Goal: Find specific page/section: Find specific page/section

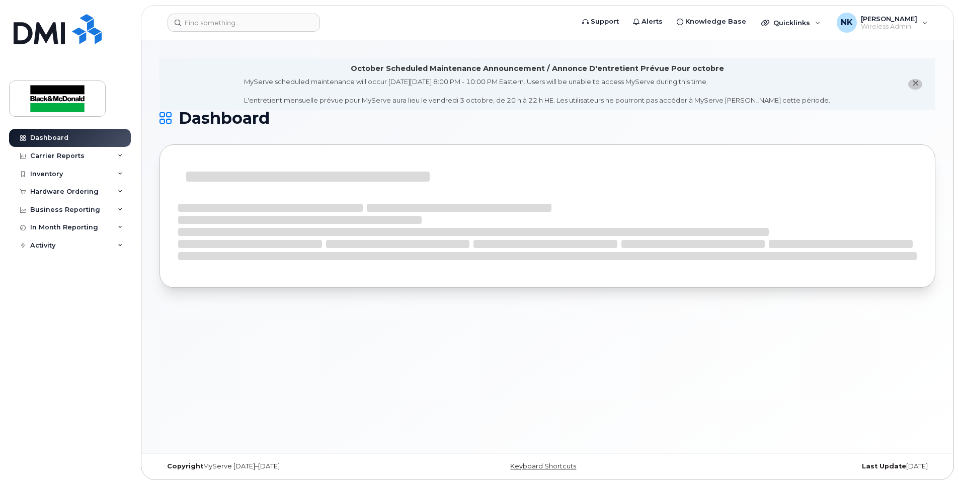
click at [49, 174] on div "Inventory" at bounding box center [46, 174] width 33 height 8
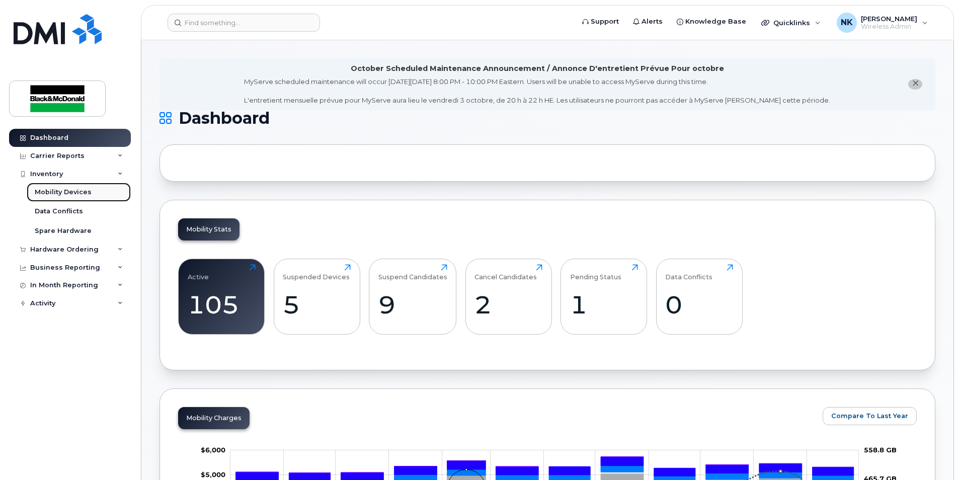
click at [54, 189] on div "Mobility Devices" at bounding box center [63, 192] width 57 height 9
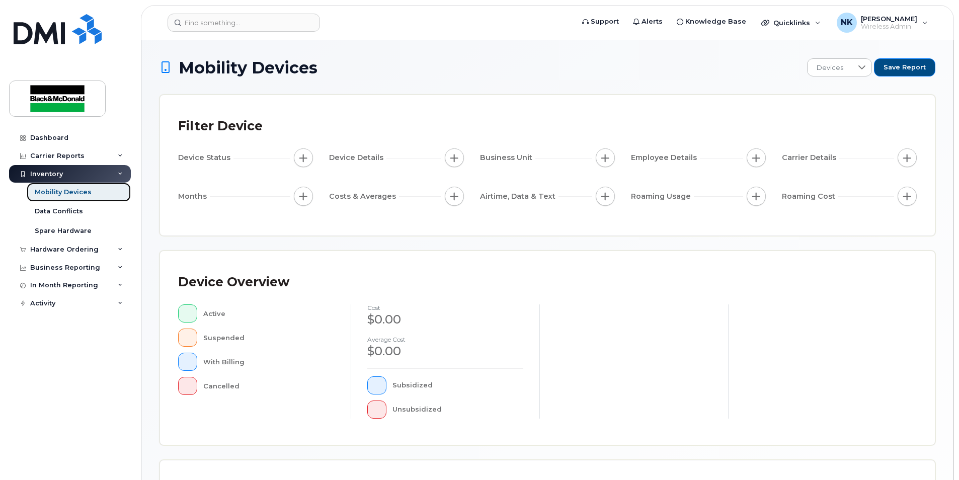
click at [72, 194] on div "Mobility Devices" at bounding box center [63, 192] width 57 height 9
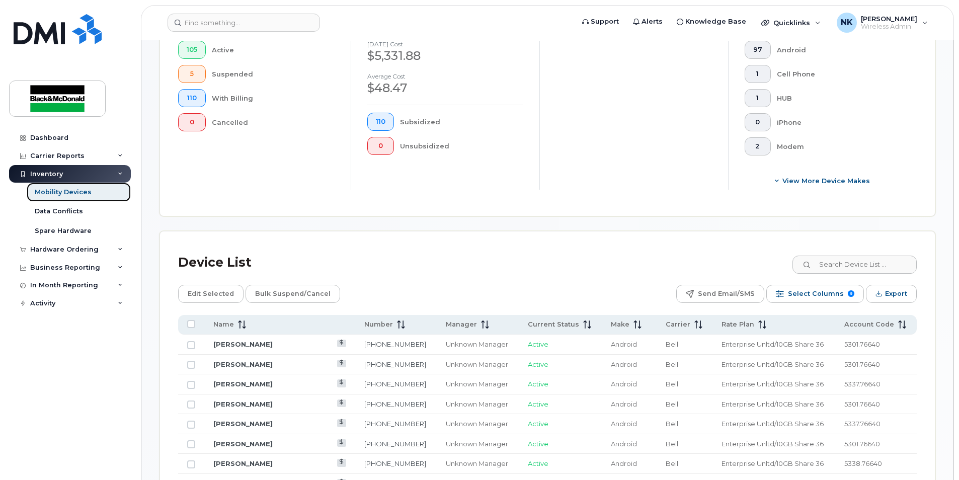
scroll to position [302, 0]
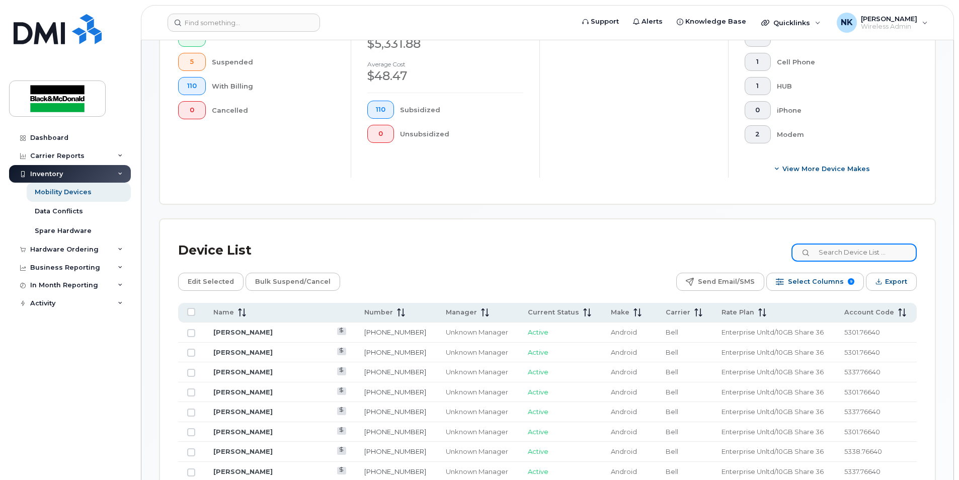
click at [849, 258] on input at bounding box center [854, 253] width 125 height 18
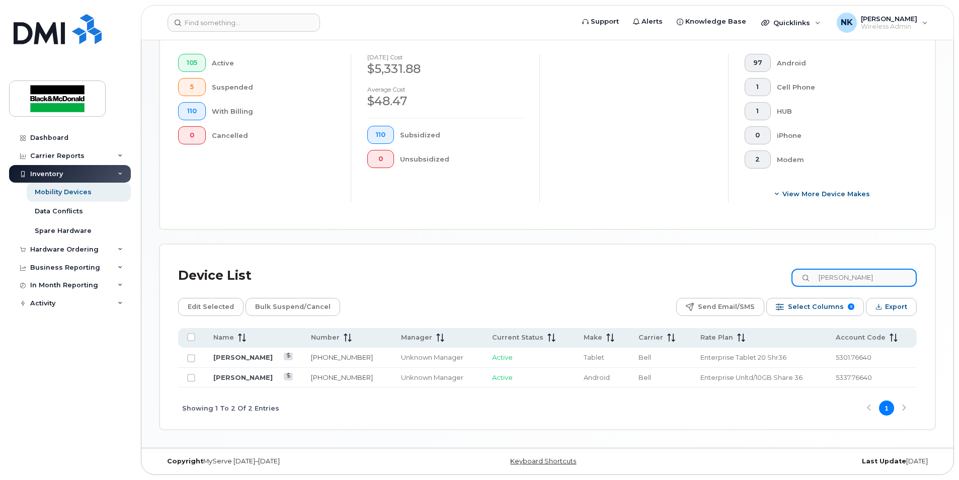
scroll to position [278, 0]
type input "[PERSON_NAME]"
click at [273, 375] on link "[PERSON_NAME]" at bounding box center [242, 377] width 59 height 8
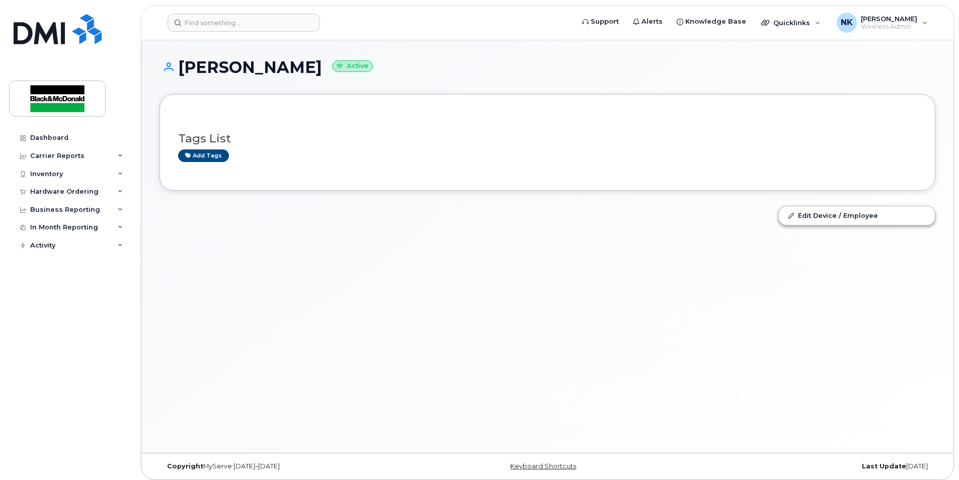
scroll to position [5, 0]
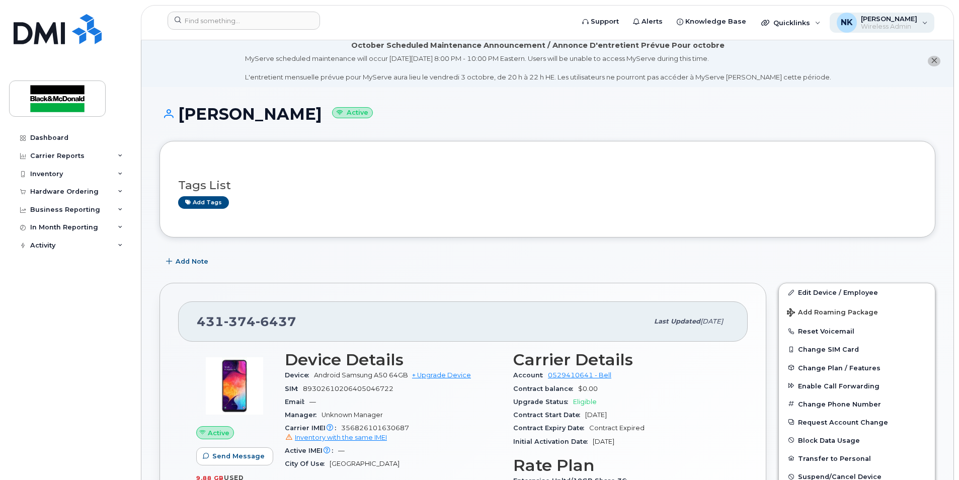
click at [870, 26] on span "Wireless Admin" at bounding box center [889, 27] width 56 height 8
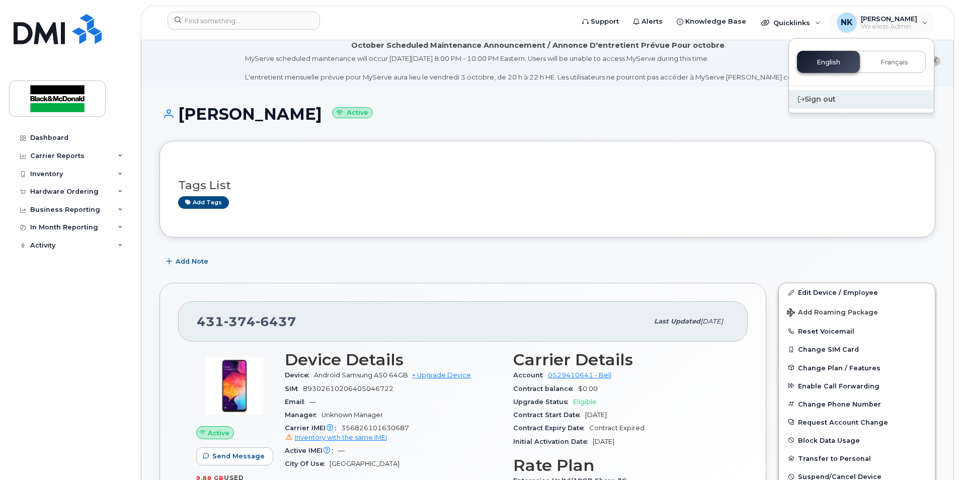
click at [818, 100] on div "Sign out" at bounding box center [861, 99] width 145 height 19
